Goal: Transaction & Acquisition: Book appointment/travel/reservation

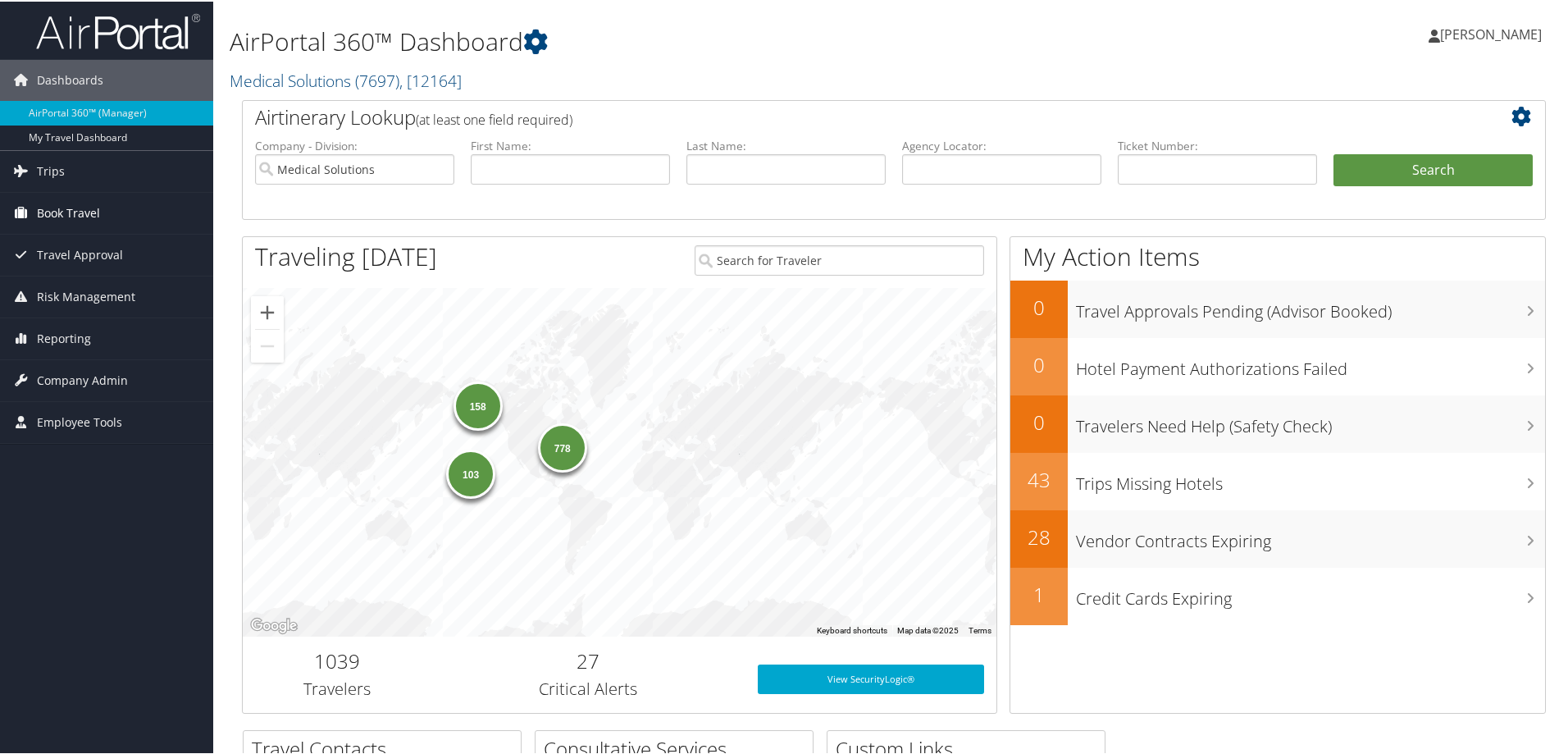
click at [50, 212] on span "Book Travel" at bounding box center [68, 212] width 63 height 41
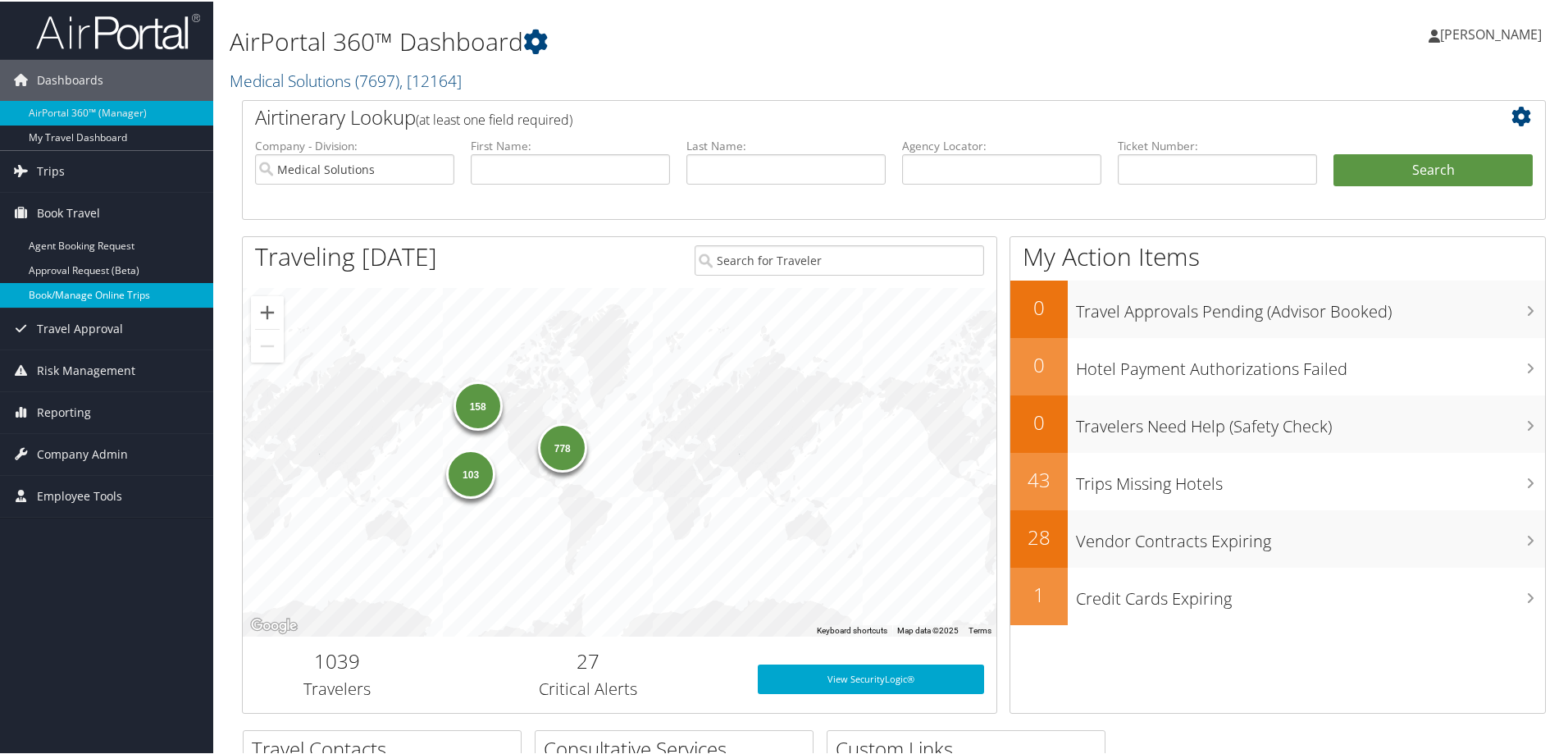
click at [74, 300] on link "Book/Manage Online Trips" at bounding box center [107, 294] width 213 height 25
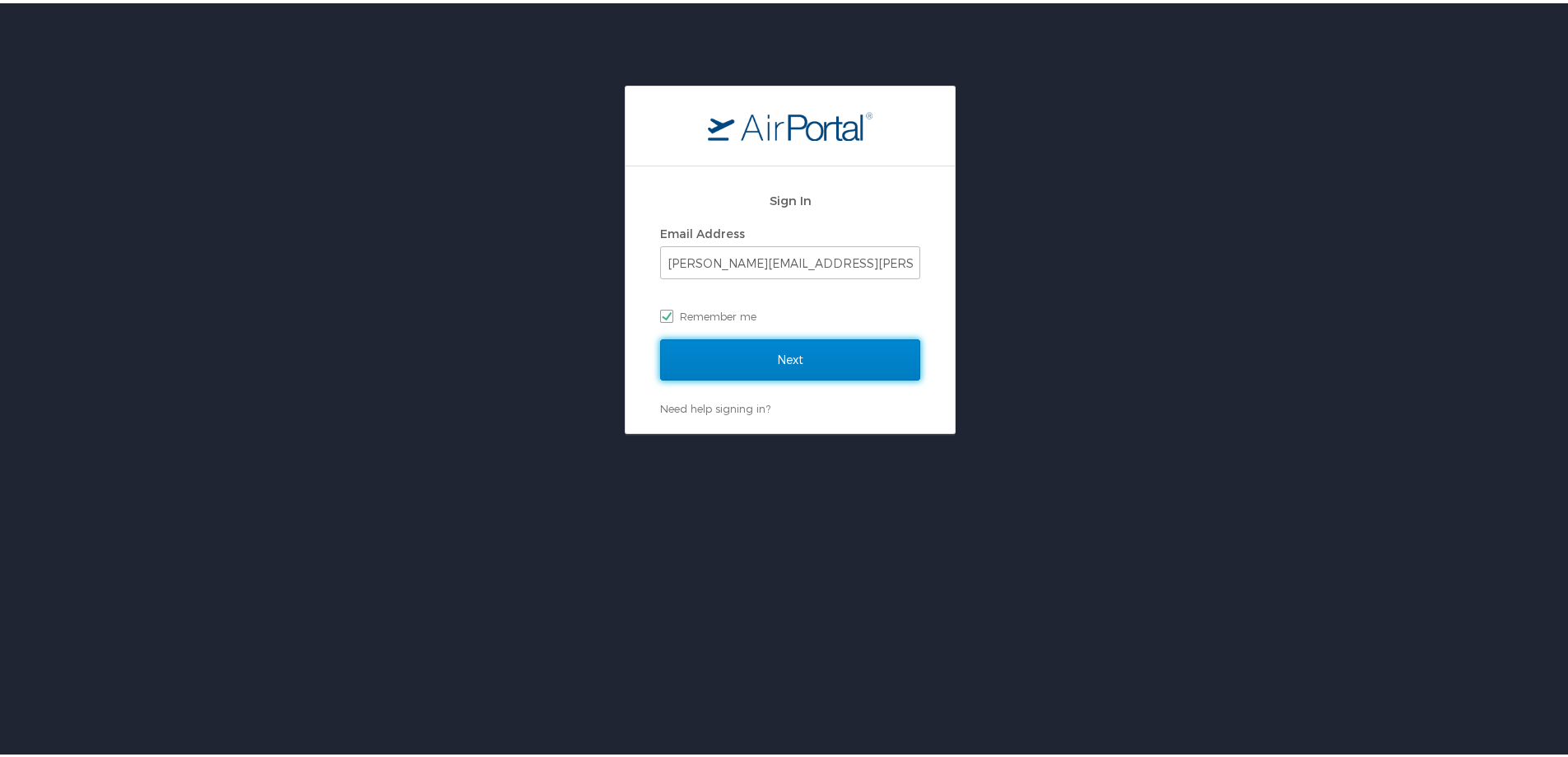
click at [780, 363] on input "Next" at bounding box center [791, 357] width 260 height 41
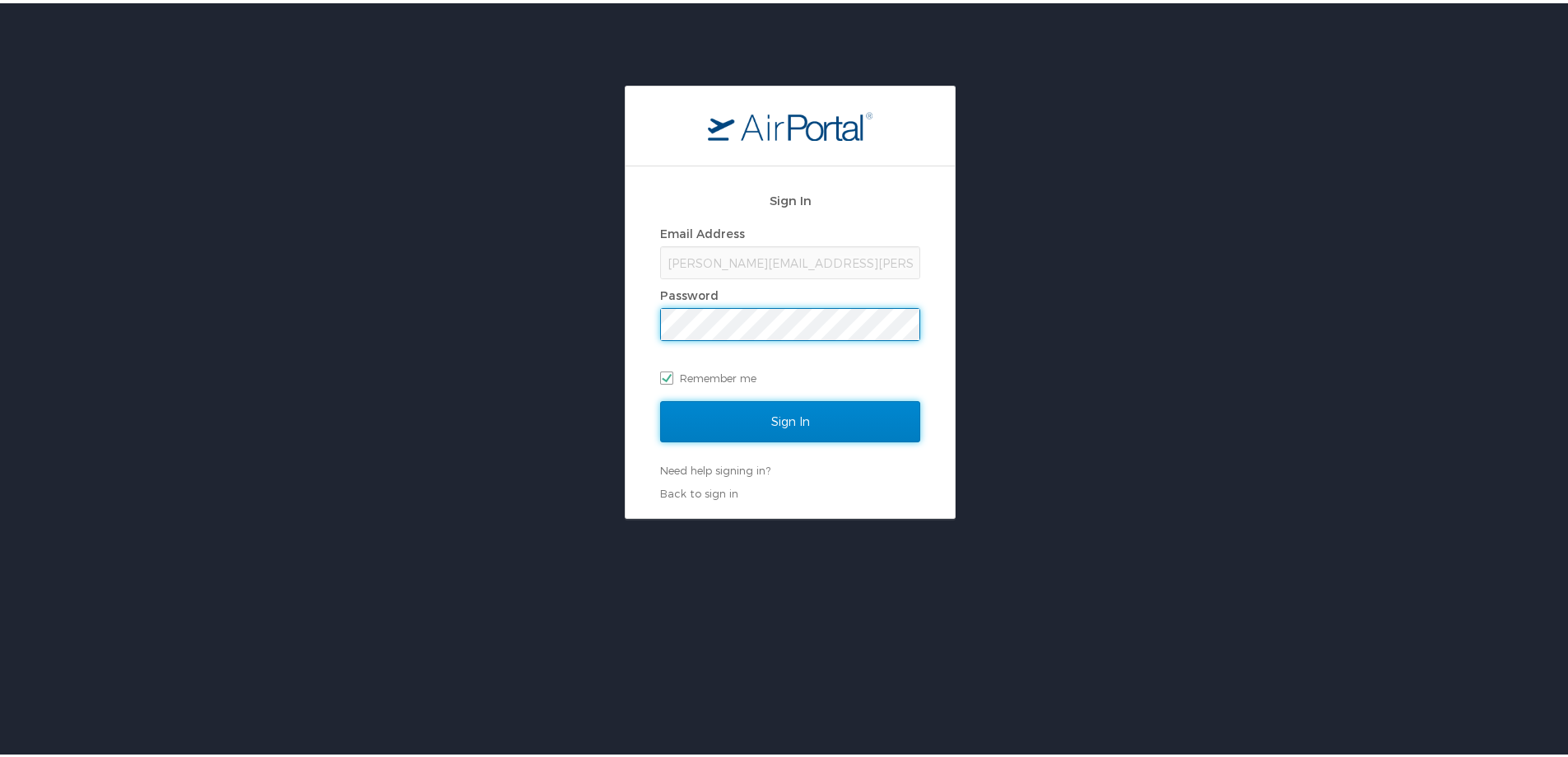
click at [775, 418] on input "Sign In" at bounding box center [791, 418] width 260 height 41
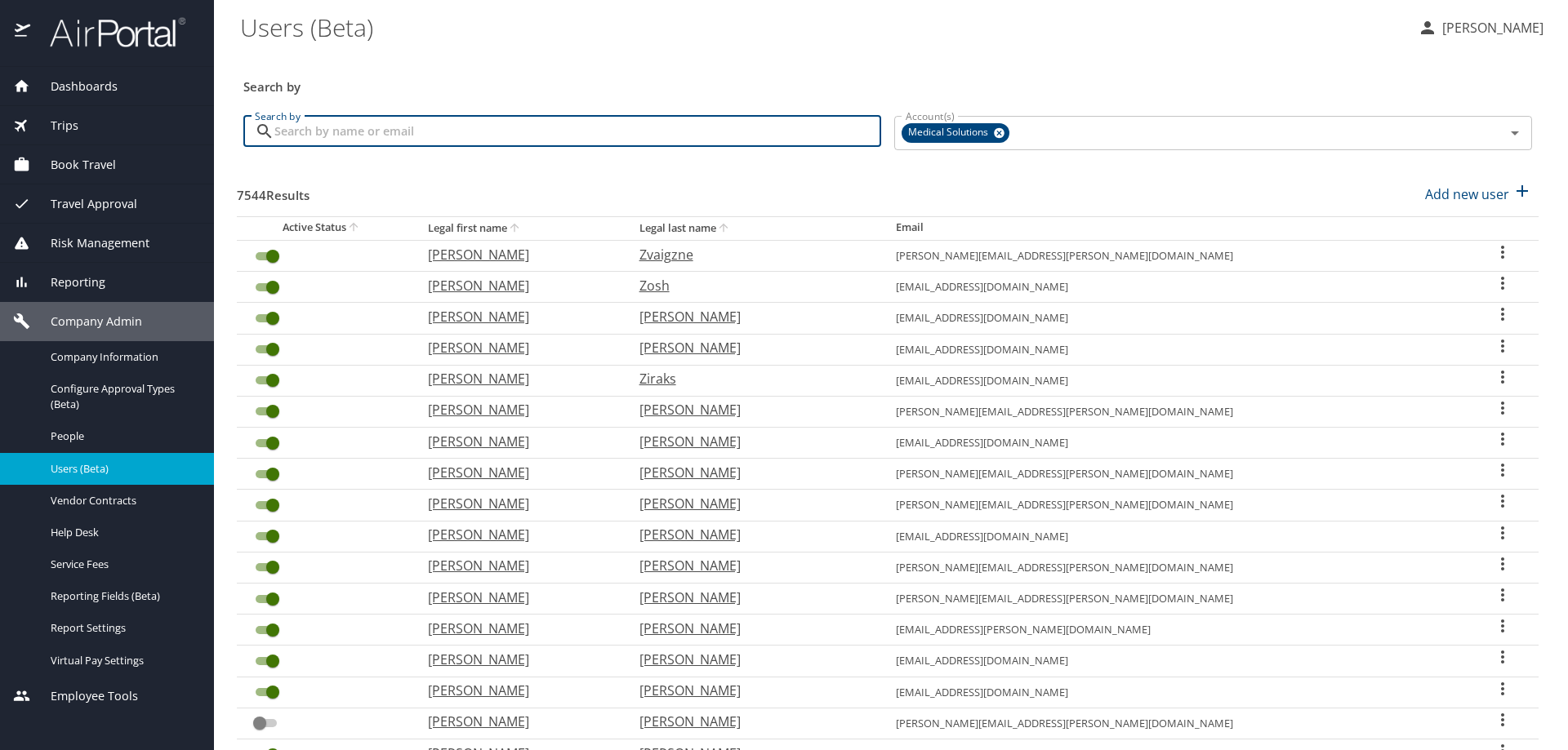
click at [297, 137] on input "Search by" at bounding box center [578, 131] width 607 height 31
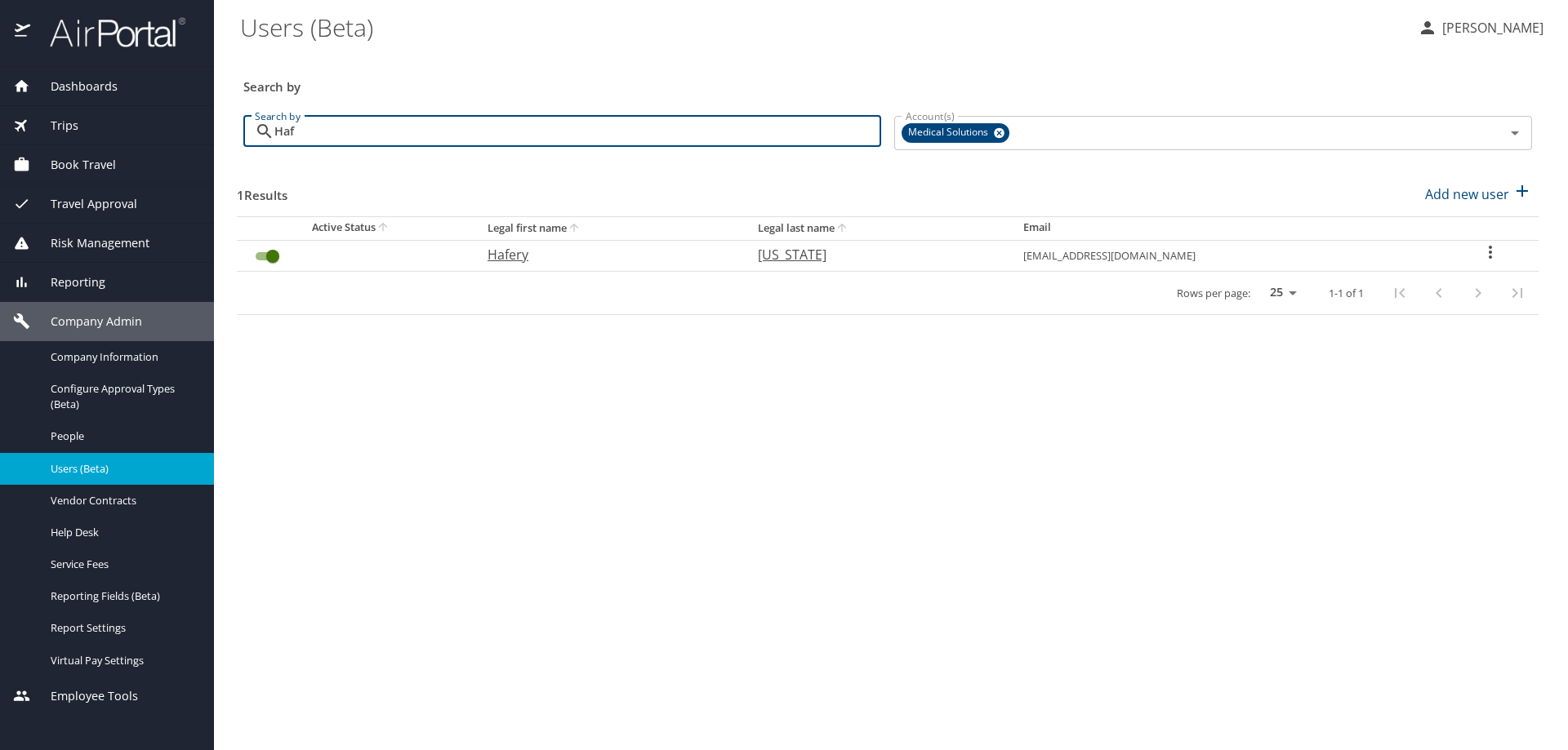
type input "Haf"
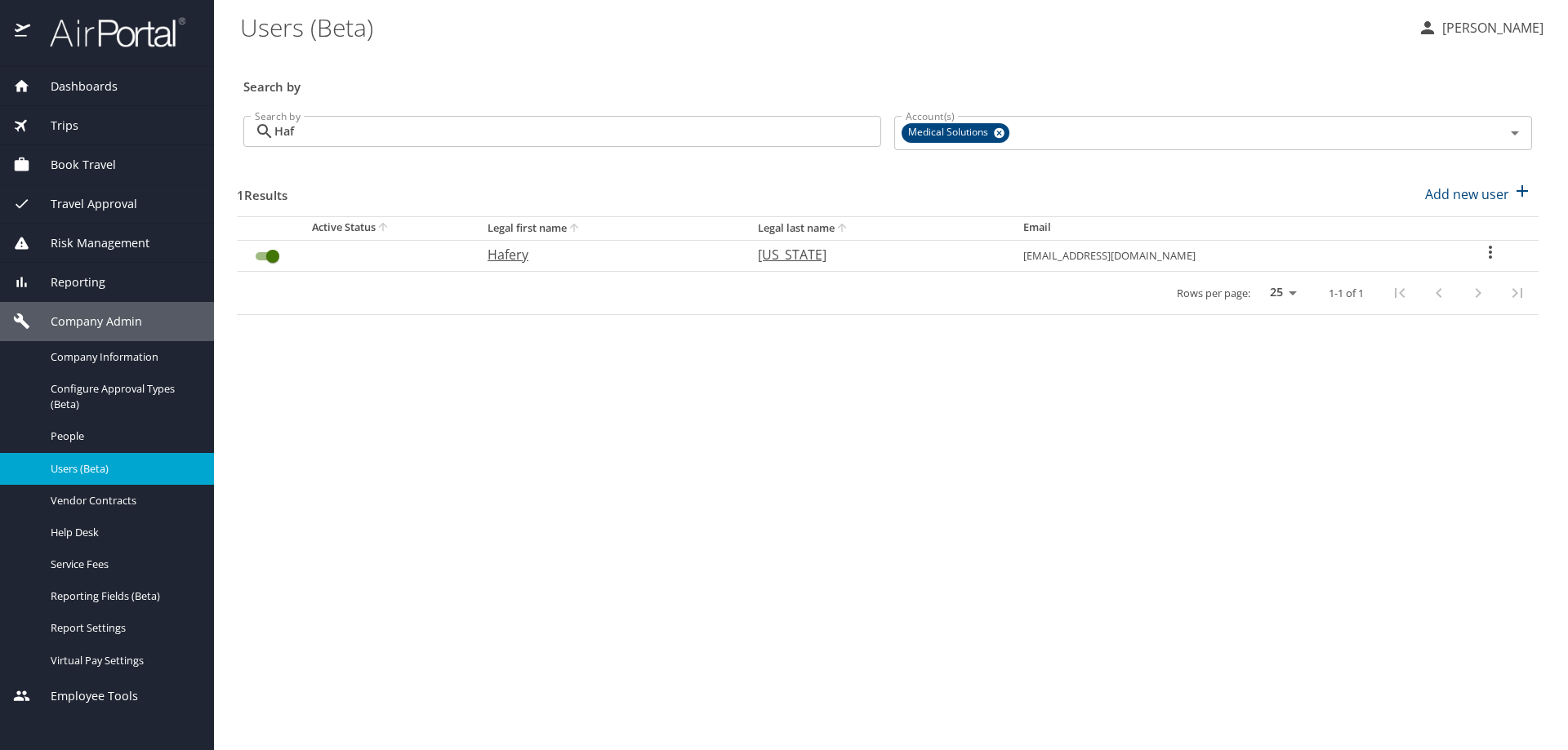
click at [73, 160] on span "Book Travel" at bounding box center [73, 165] width 86 height 18
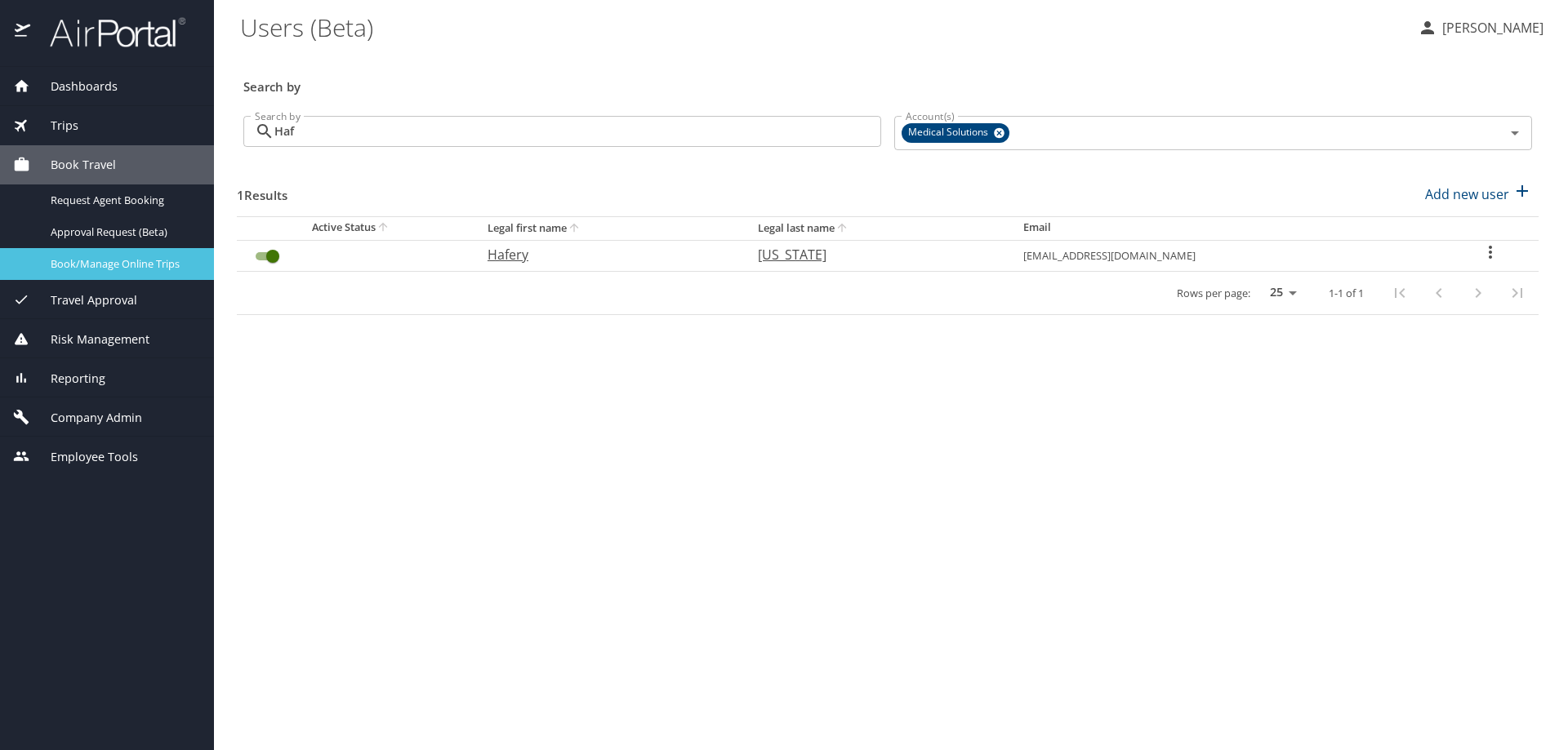
click at [88, 266] on span "Book/Manage Online Trips" at bounding box center [122, 264] width 144 height 15
